Goal: Transaction & Acquisition: Obtain resource

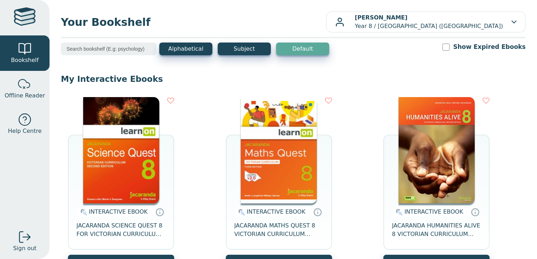
scroll to position [123, 0]
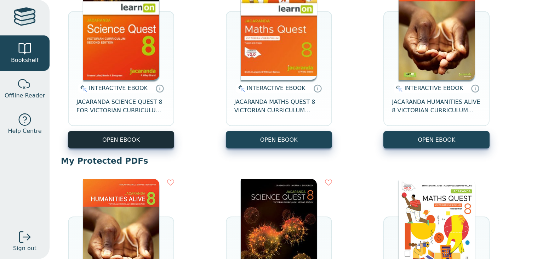
click at [123, 137] on button "OPEN EBOOK" at bounding box center [121, 139] width 106 height 17
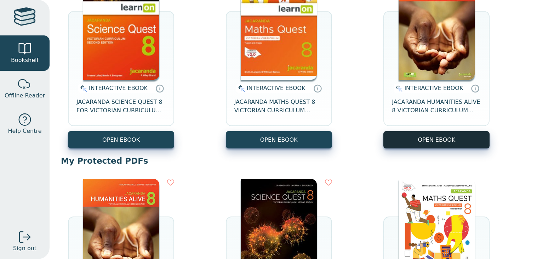
click at [452, 133] on button "OPEN EBOOK" at bounding box center [436, 139] width 106 height 17
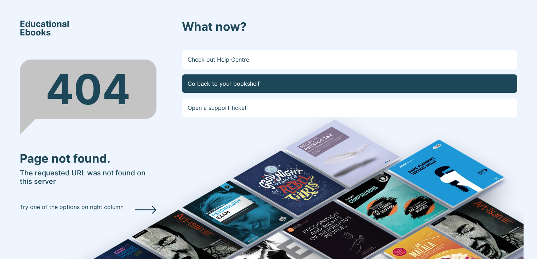
click at [237, 80] on link "Go back to your bookshelf" at bounding box center [349, 83] width 335 height 18
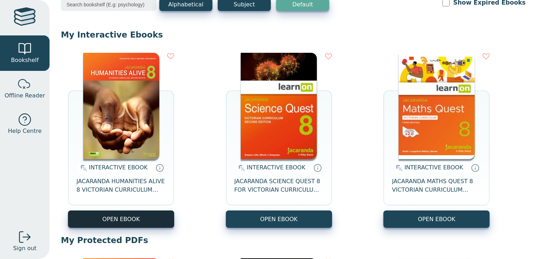
scroll to position [43, 0]
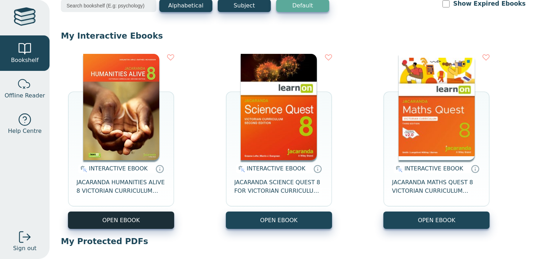
click at [119, 221] on button "OPEN EBOOK" at bounding box center [121, 219] width 106 height 17
